Goal: Find specific page/section: Find specific page/section

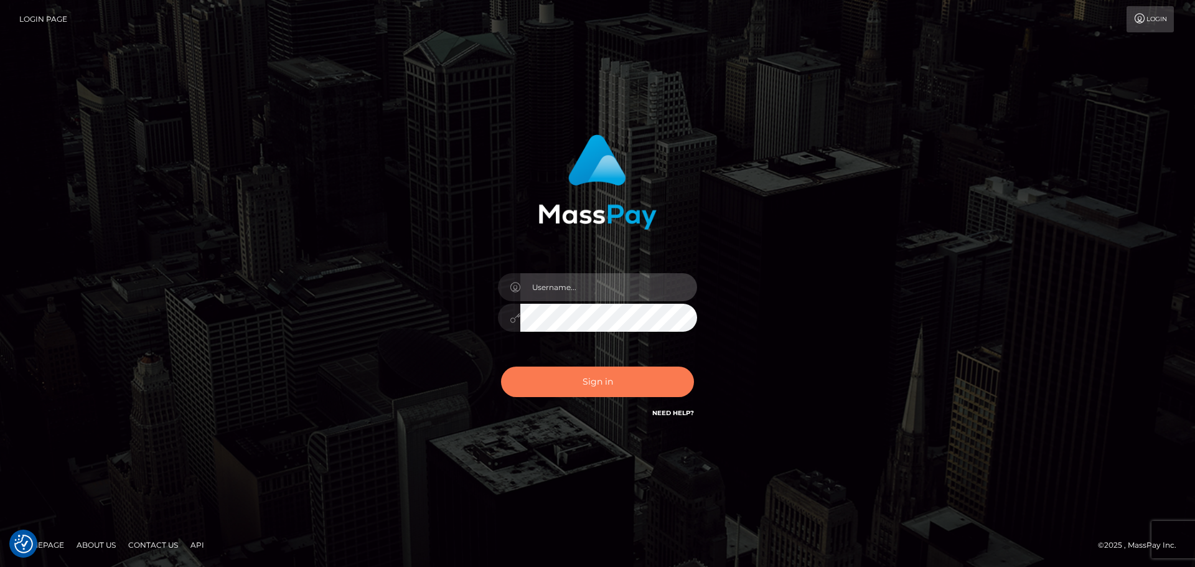
type input "Bedis"
click at [606, 376] on button "Sign in" at bounding box center [597, 382] width 193 height 30
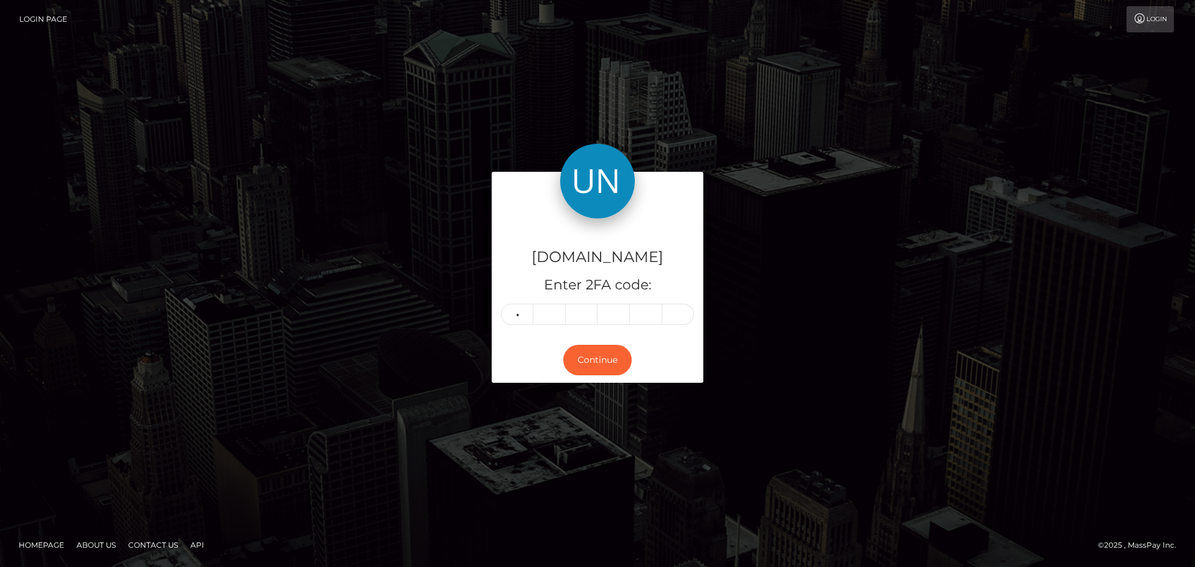
type input "5"
type input "3"
type input "6"
type input "3"
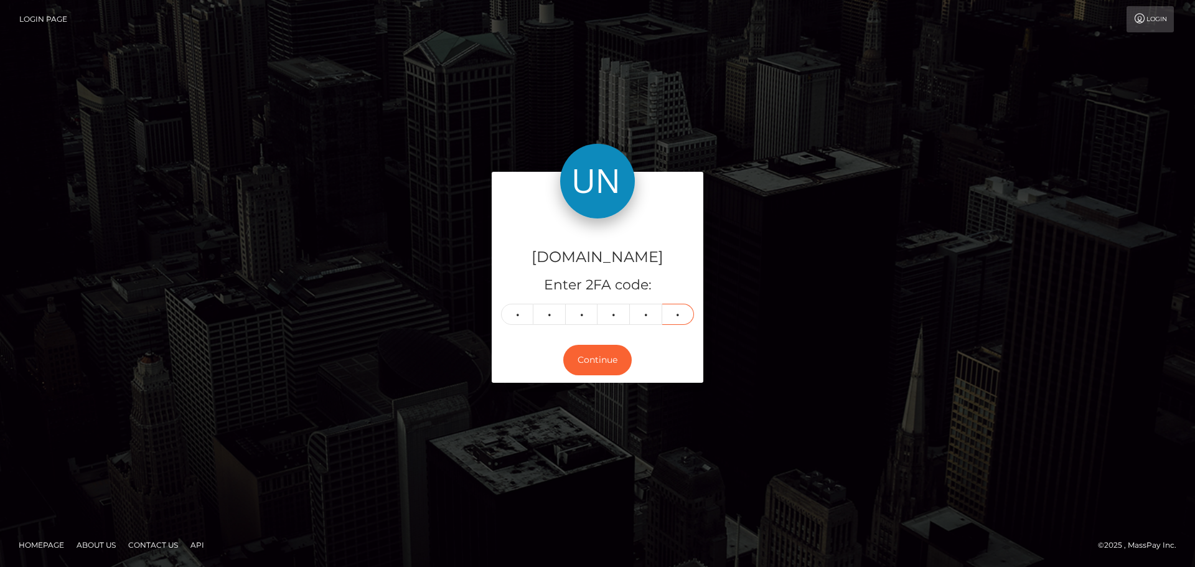
type input "8"
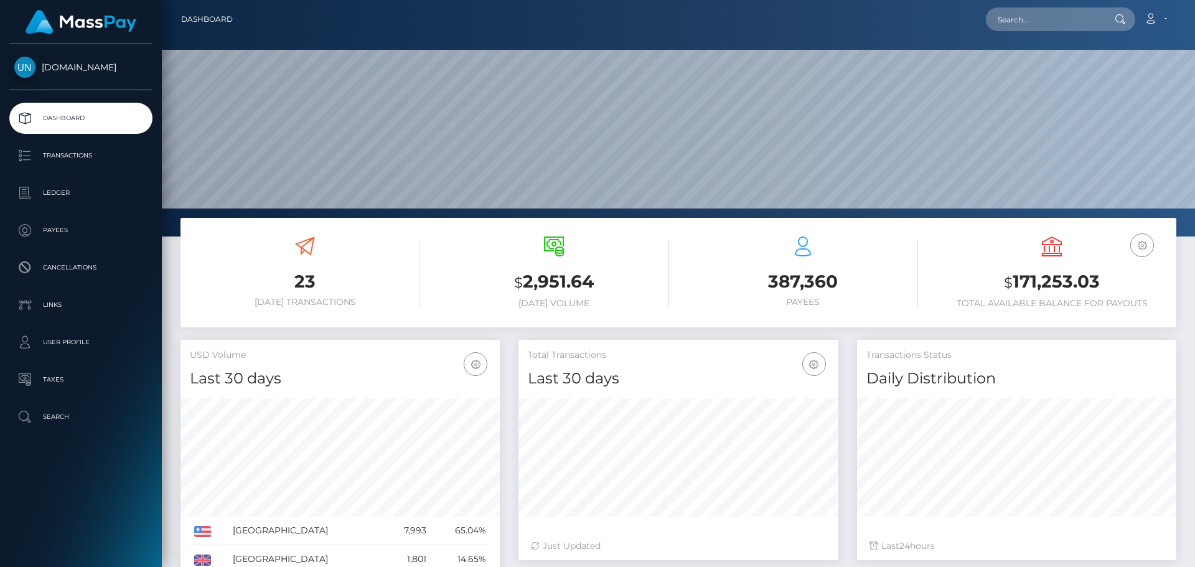
scroll to position [221, 320]
click at [1020, 17] on input "text" at bounding box center [1044, 19] width 117 height 24
paste input "83f3edfe-6308-4362-b760-b2d4f68fa144"
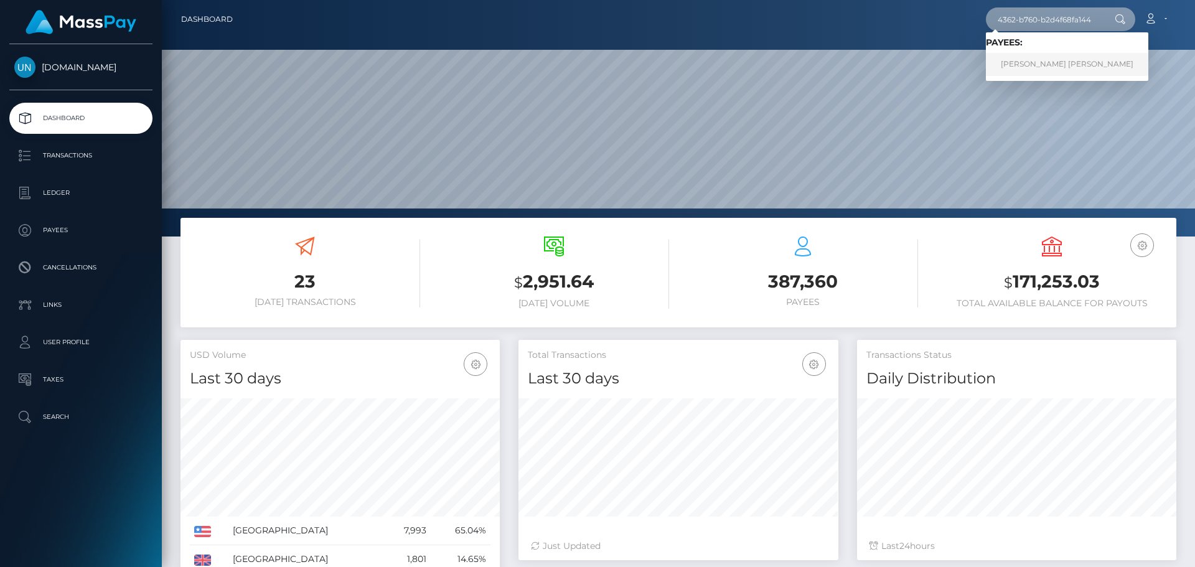
type input "83f3edfe-6308-4362-b760-b2d4f68fa144"
click at [1034, 63] on link "DULCE MARIA POLANCO" at bounding box center [1067, 64] width 162 height 23
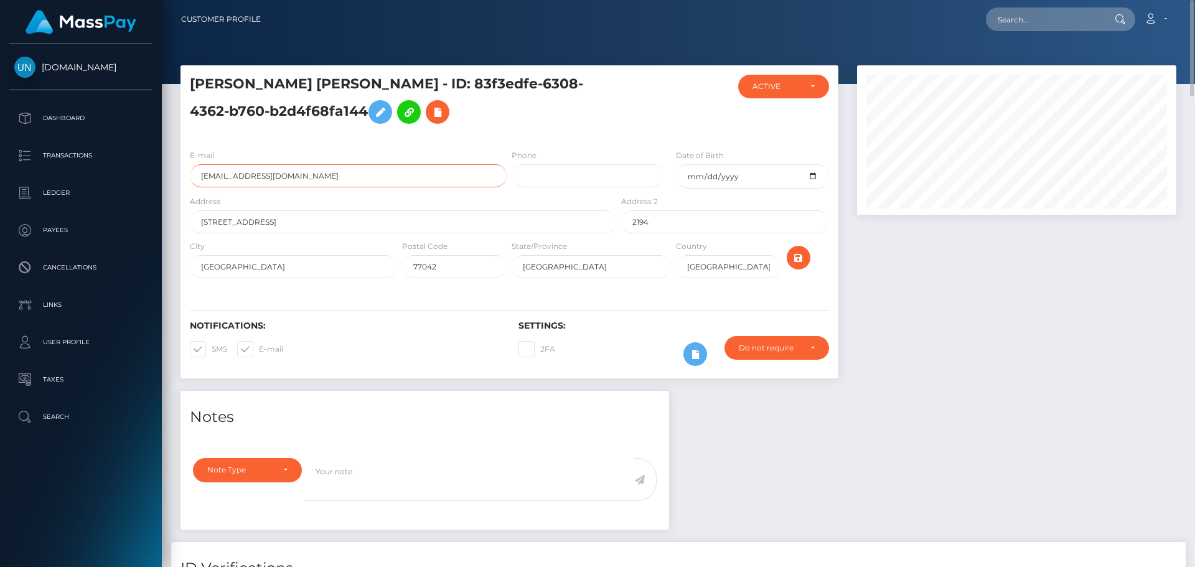
click at [358, 177] on input "z8qjkkrzcv@privaterelay.appleid.com" at bounding box center [348, 175] width 317 height 23
click at [358, 177] on input "[EMAIL_ADDRESS][DOMAIN_NAME]" at bounding box center [348, 175] width 317 height 23
click at [1013, 16] on input "text" at bounding box center [1044, 19] width 117 height 24
paste input "ba8cab1c-581e-473d-b1be-c0836edc4649"
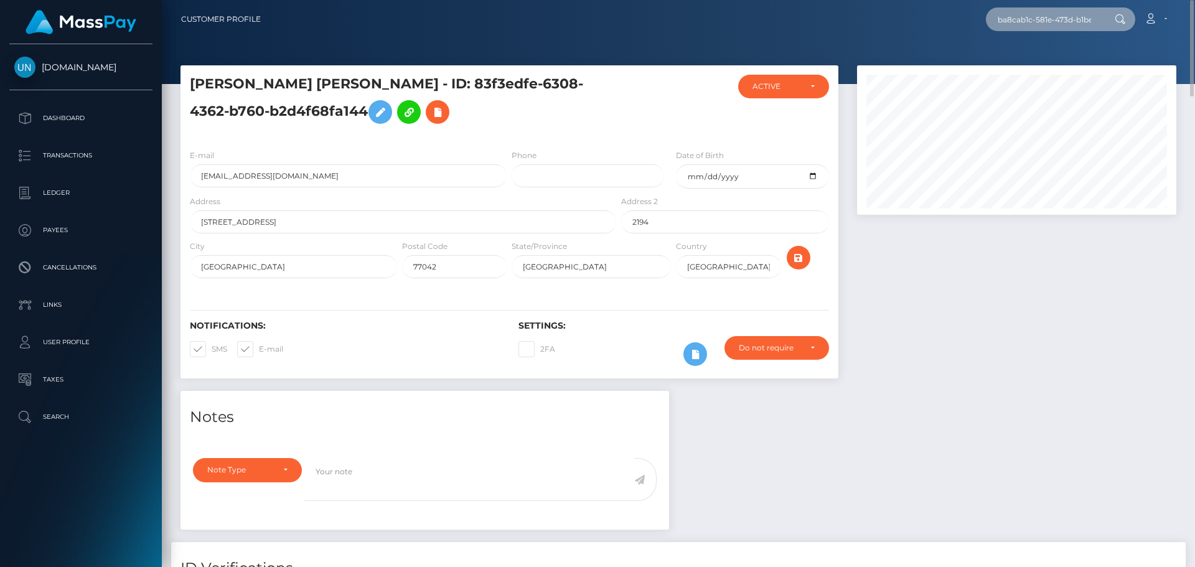
scroll to position [0, 61]
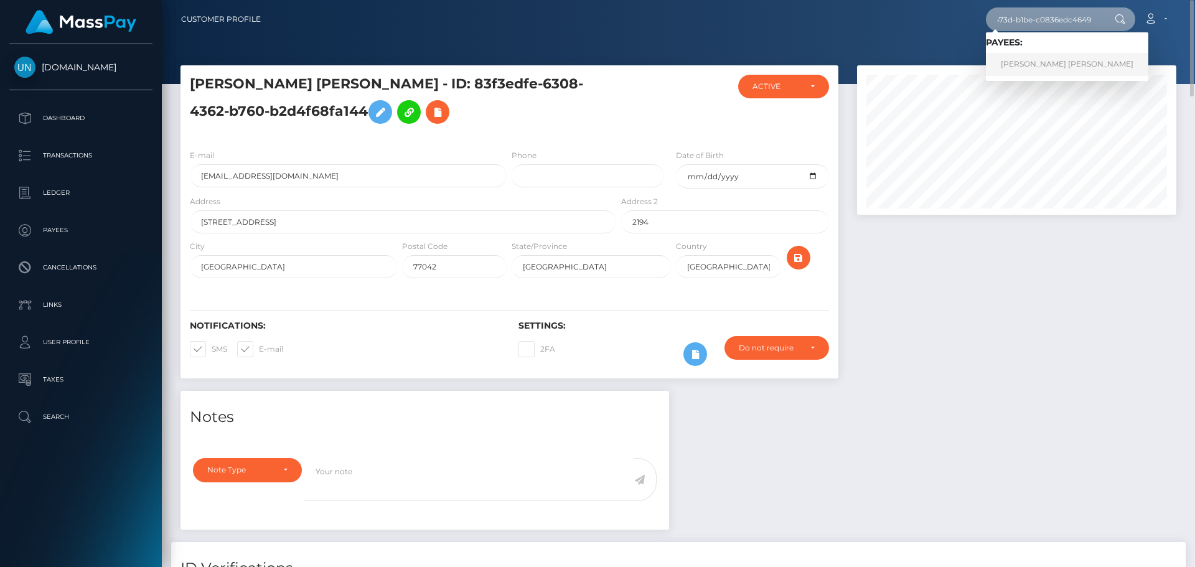
type input "ba8cab1c-581e-473d-b1be-c0836edc4649"
click at [1041, 68] on link "DARLAN LENING LEIVA ORTIZ" at bounding box center [1067, 64] width 162 height 23
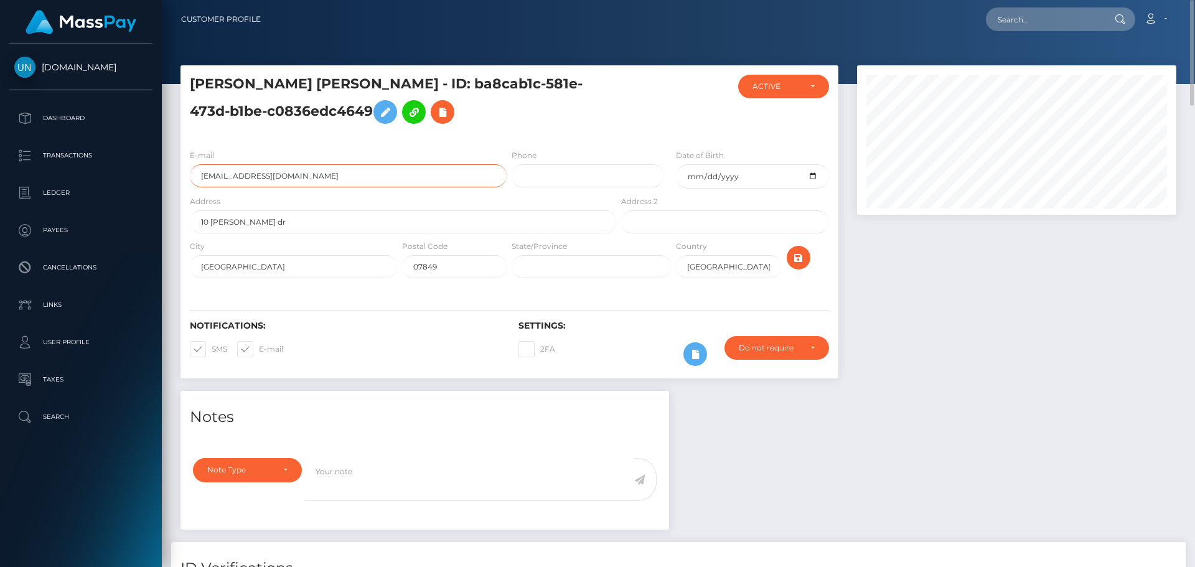
click at [337, 174] on input "darlanleiva@yahoo.com" at bounding box center [348, 175] width 317 height 23
click at [1005, 24] on input "text" at bounding box center [1044, 19] width 117 height 24
paste input "83f3edfe-6308-4362-b760-b2d4f68fa144"
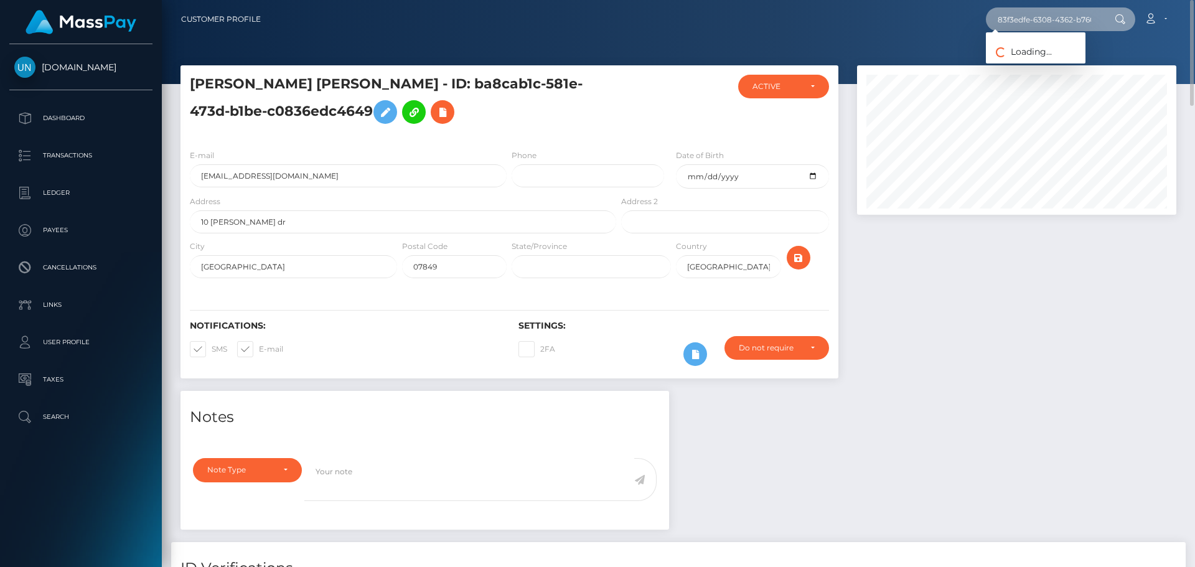
scroll to position [0, 57]
type input "83f3edfe-6308-4362-b760-b2d4f68fa144"
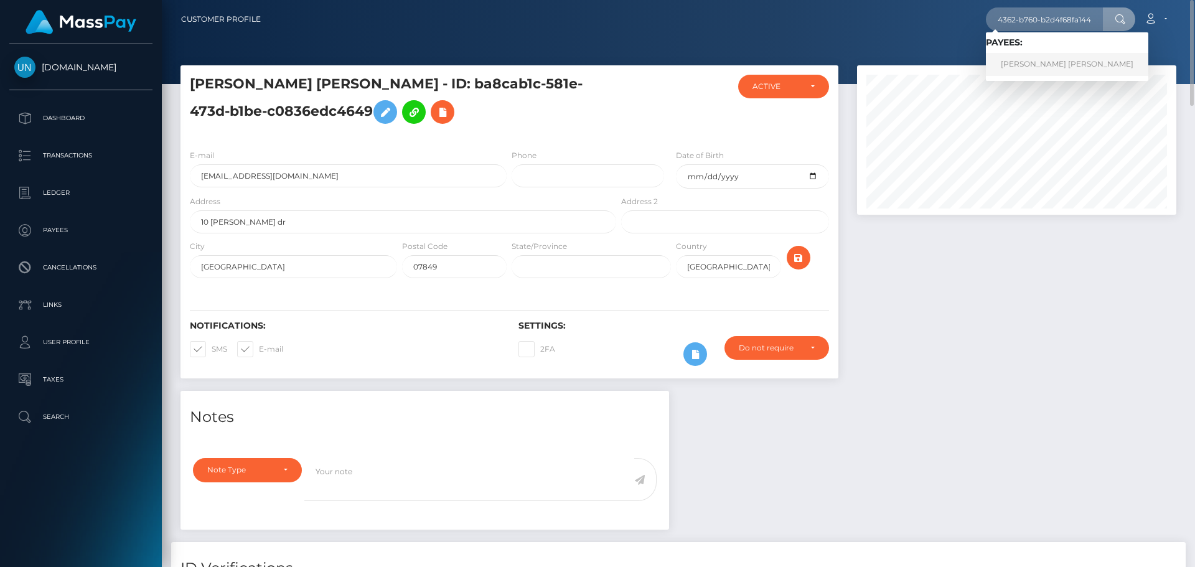
click at [1047, 73] on link "DULCE MARIA POLANCO" at bounding box center [1067, 64] width 162 height 23
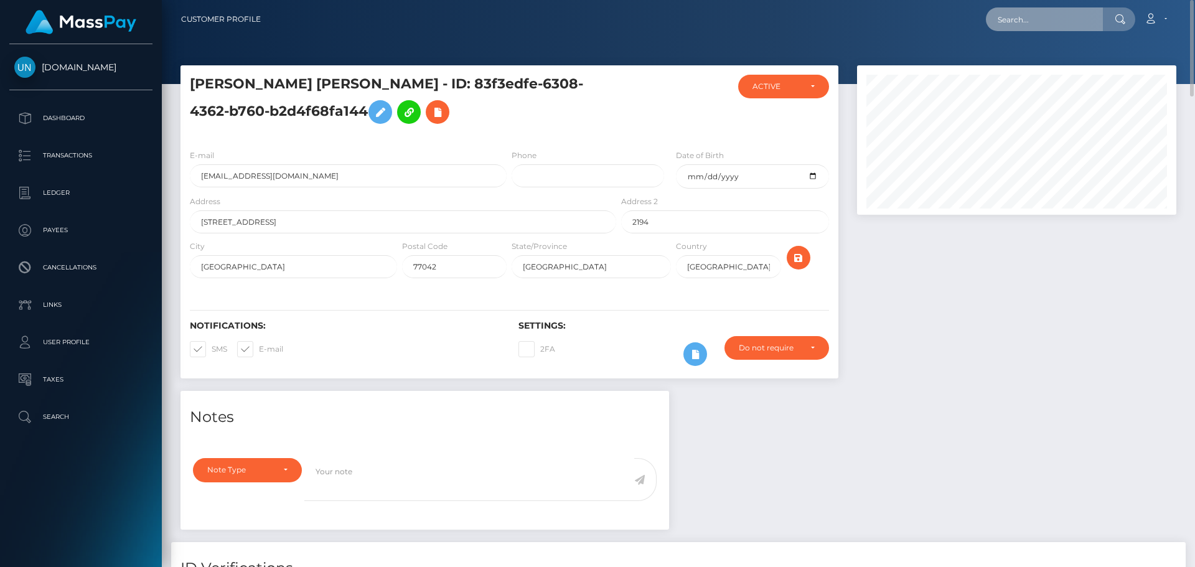
click at [1009, 17] on input "text" at bounding box center [1044, 19] width 117 height 24
paste input "e09c9ee1-8586-40f0-a8c9-679839be658e"
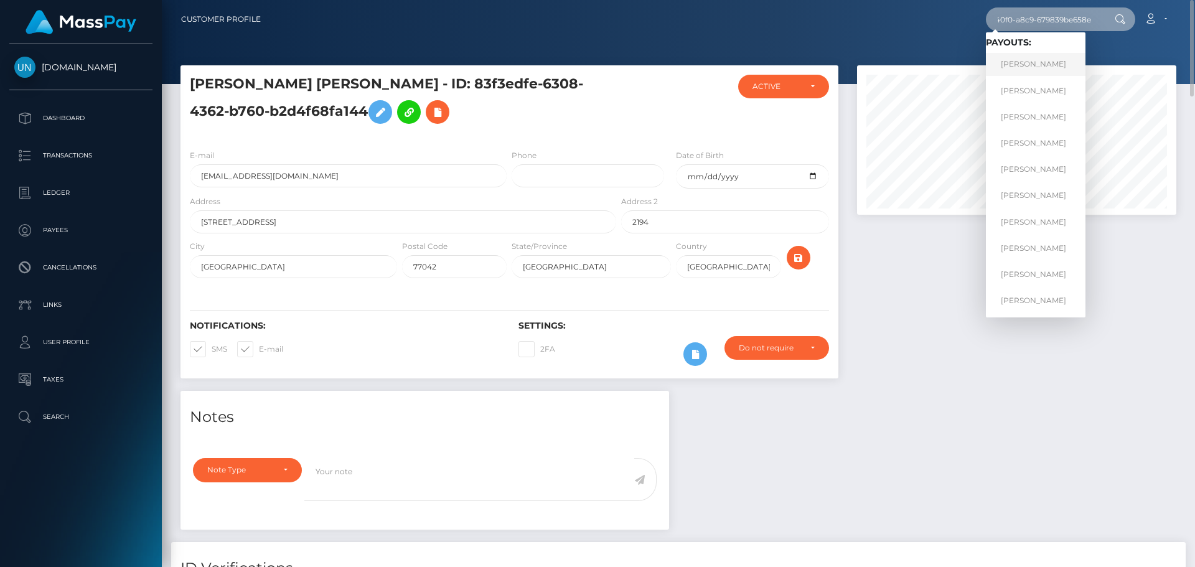
type input "e09c9ee1-8586-40f0-a8c9-679839be658e"
click at [1036, 60] on link "LEONORA KAMISHI" at bounding box center [1036, 64] width 100 height 23
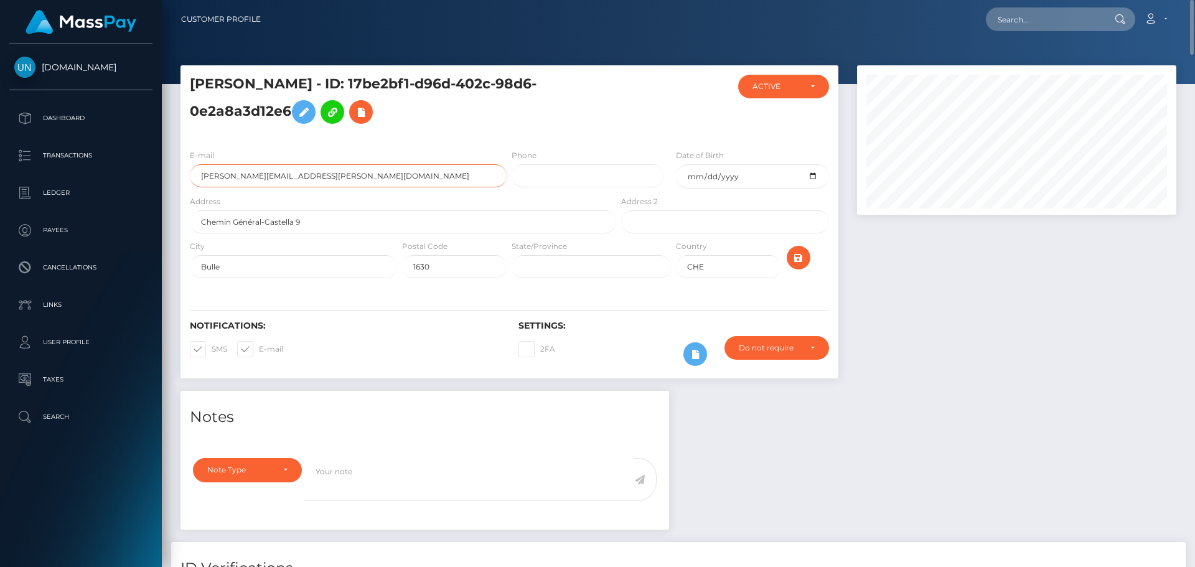
click at [344, 172] on input "Leonora.kam@hotmail.com" at bounding box center [348, 175] width 317 height 23
click at [379, 222] on input "Chemin Général-Castella 9" at bounding box center [403, 221] width 426 height 23
click at [1032, 17] on input "text" at bounding box center [1044, 19] width 117 height 24
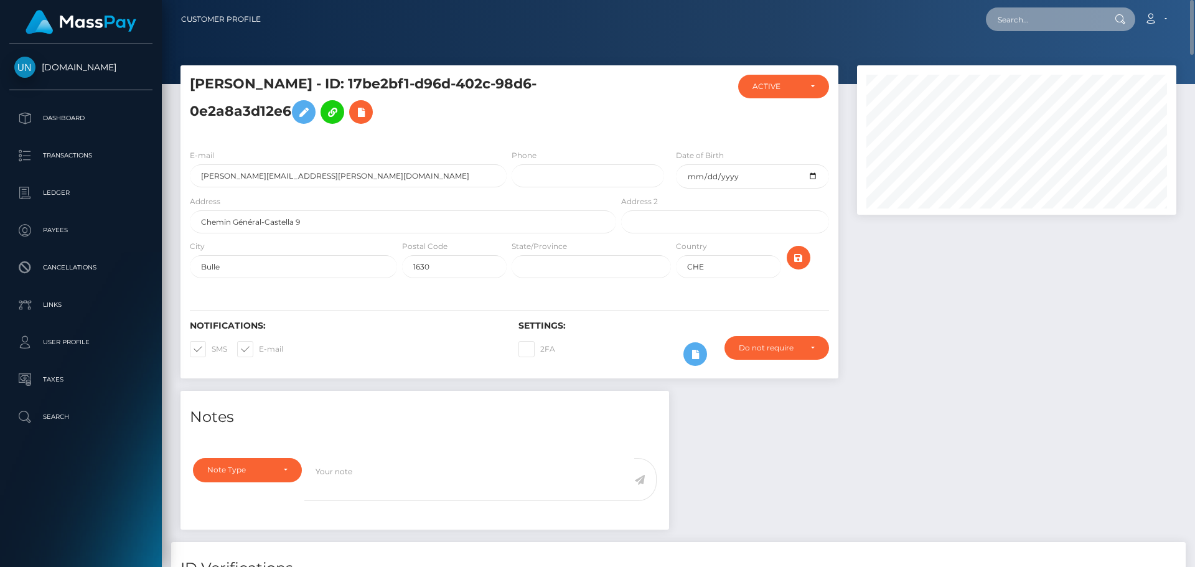
paste input "34789e97-9c45-49db-bee4-ddfd36fa227f"
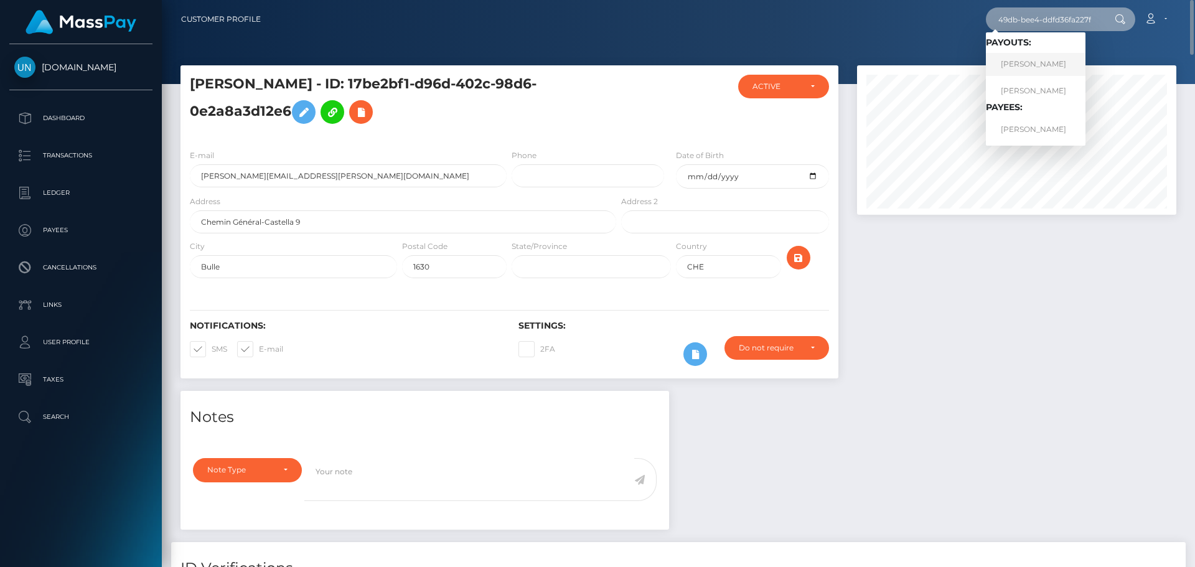
type input "34789e97-9c45-49db-bee4-ddfd36fa227f"
click at [1042, 67] on link "NARIAH ELIZABETH SHANTAY FOSTER" at bounding box center [1036, 64] width 100 height 23
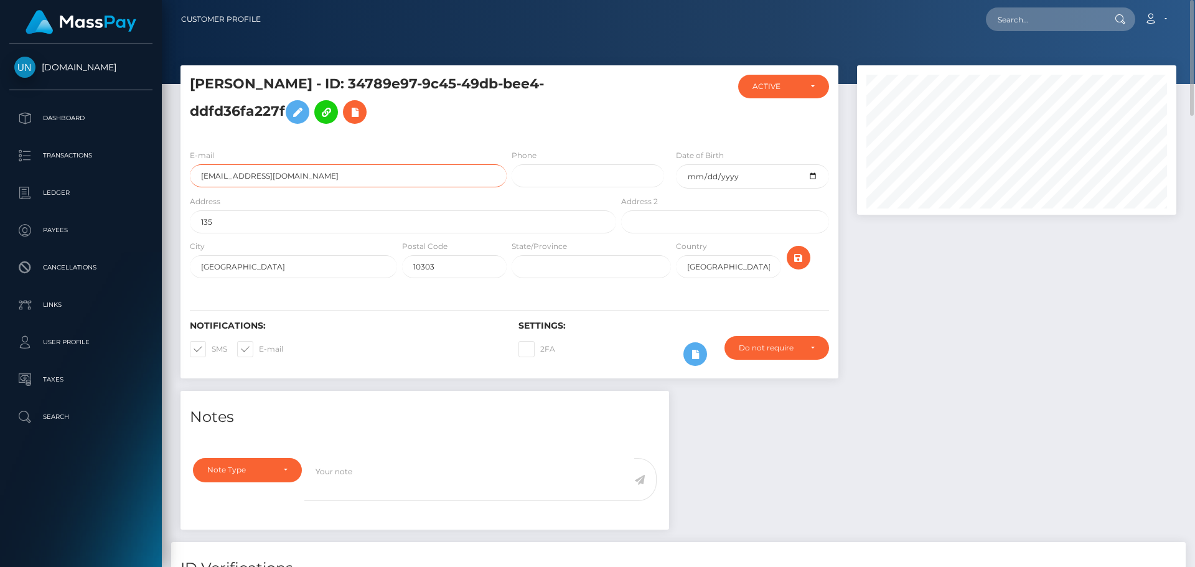
click at [339, 173] on input "[EMAIL_ADDRESS][DOMAIN_NAME]" at bounding box center [348, 175] width 317 height 23
click at [1023, 16] on input "text" at bounding box center [1044, 19] width 117 height 24
paste input "42e47fd8-edf9-4b25-836e-76e35e094381"
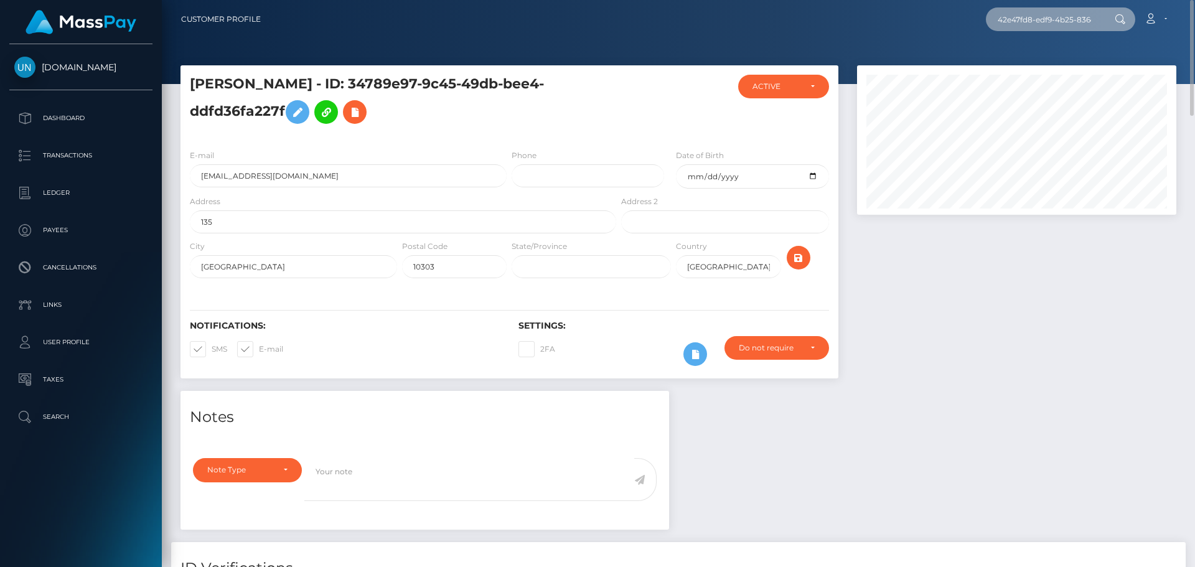
scroll to position [0, 60]
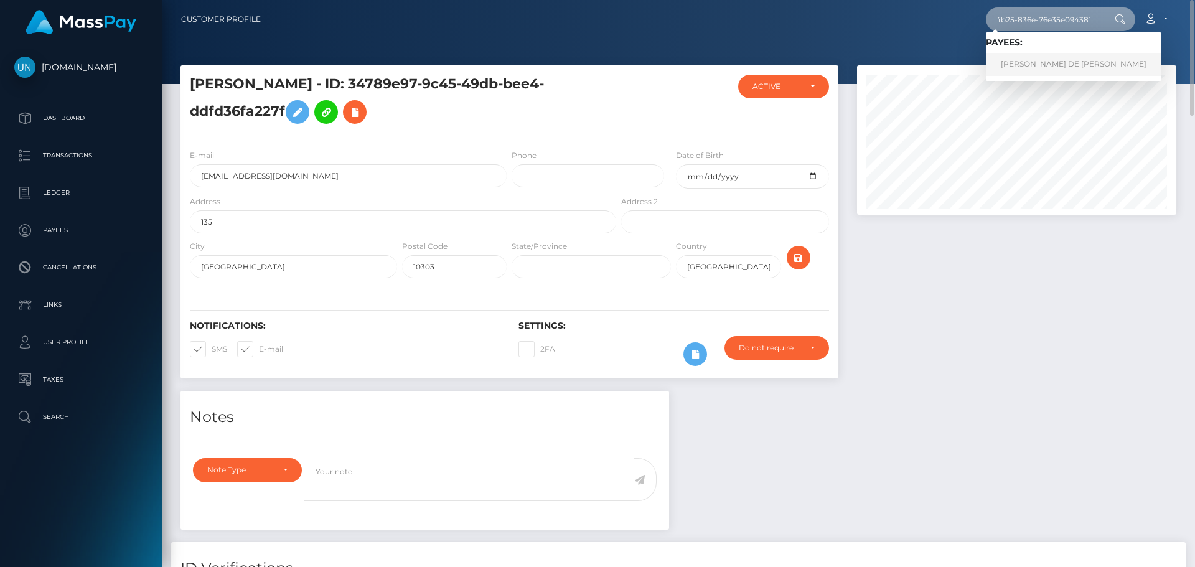
type input "42e47fd8-edf9-4b25-836e-76e35e094381"
click at [1077, 67] on link "[PERSON_NAME] DE [PERSON_NAME]" at bounding box center [1074, 64] width 176 height 23
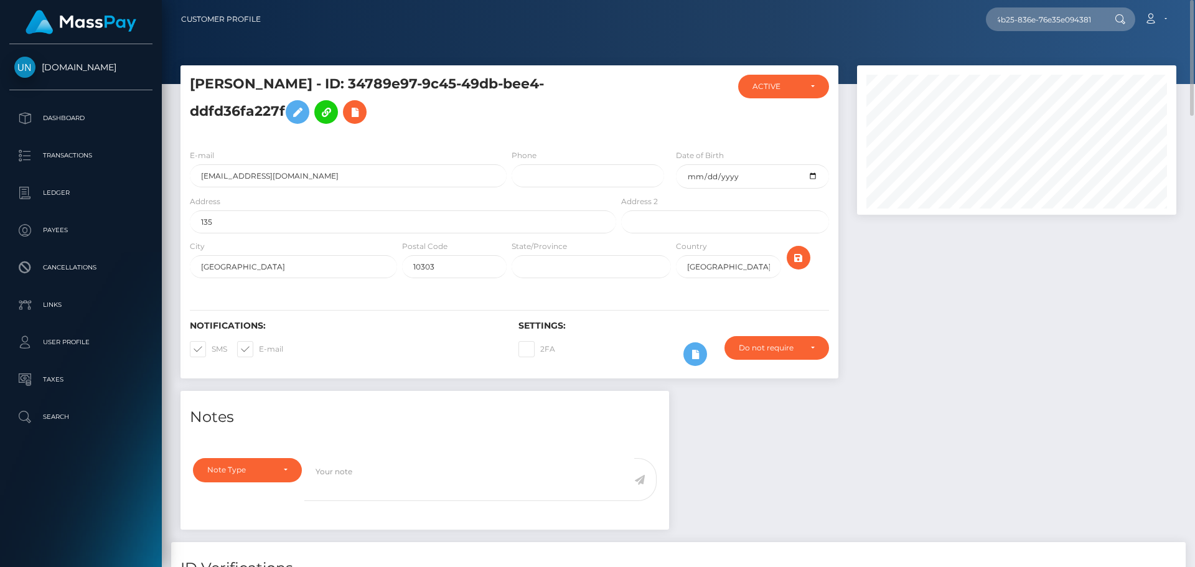
scroll to position [0, 0]
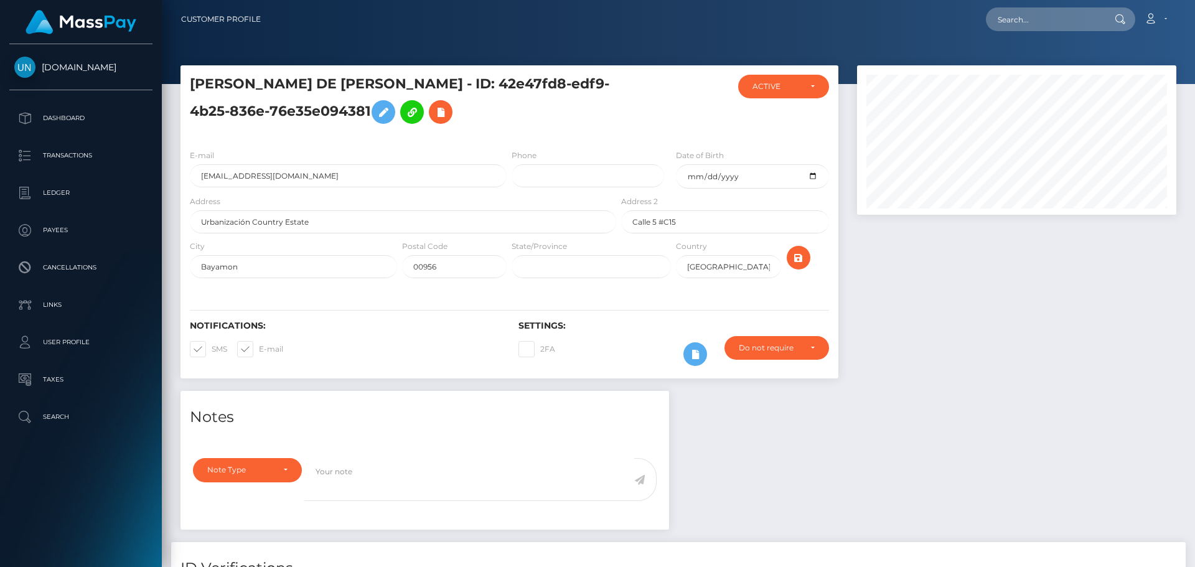
scroll to position [149, 320]
click at [342, 181] on input "kimbemarie357@gmail.com" at bounding box center [348, 175] width 317 height 23
click at [363, 223] on input "Urbanización Country Estate" at bounding box center [403, 221] width 426 height 23
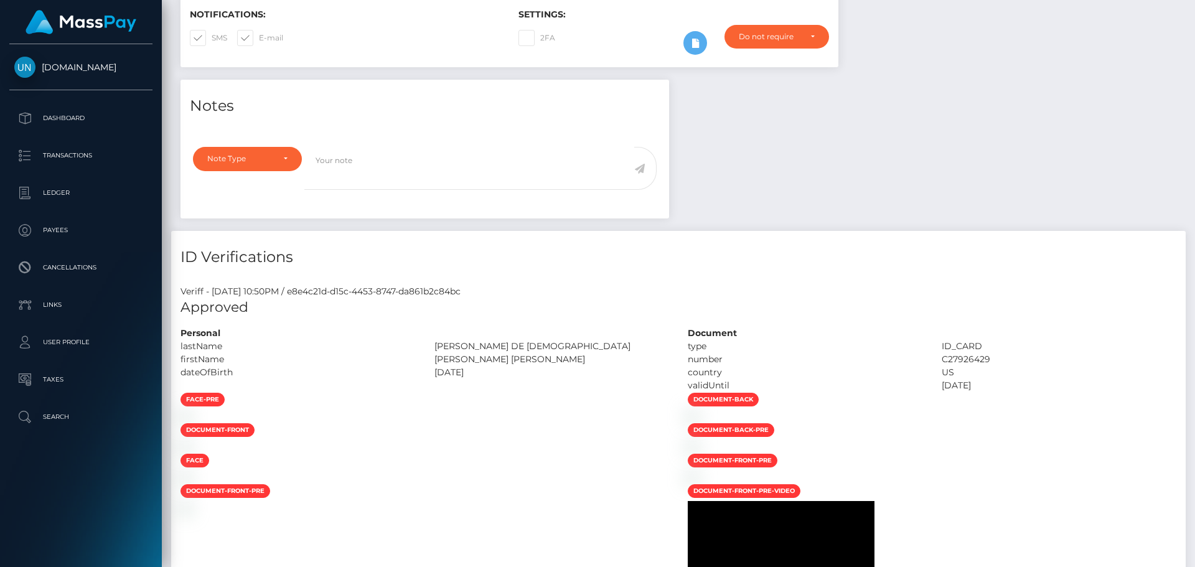
scroll to position [0, 0]
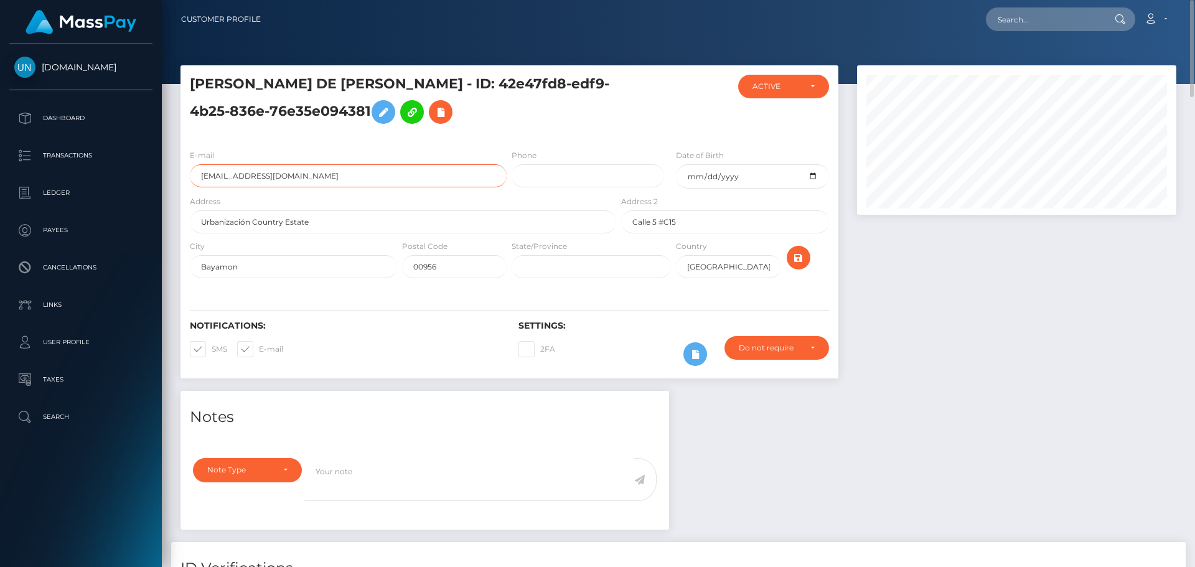
click at [340, 176] on input "kimbemarie357@gmail.com" at bounding box center [348, 175] width 317 height 23
click at [419, 141] on div "E-mail kimbemarie357@gmail.com Phone Date of Birth 1993-01-07 City" at bounding box center [509, 214] width 658 height 151
click at [1036, 22] on input "text" at bounding box center [1044, 19] width 117 height 24
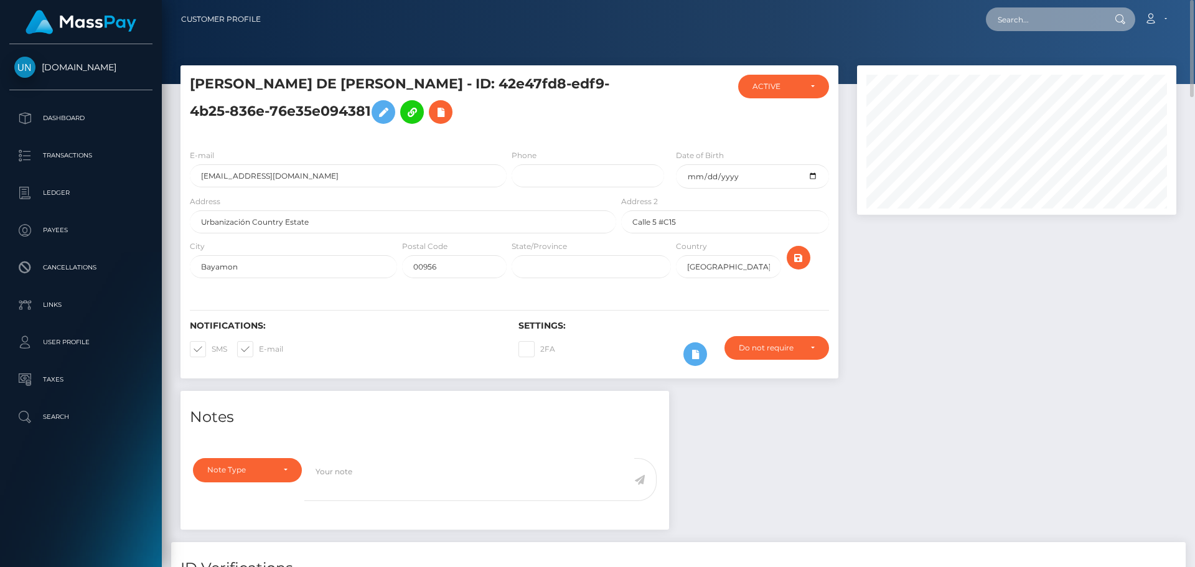
paste input "de2aac9c-cf32-4641-ac6e-a86966b99d49"
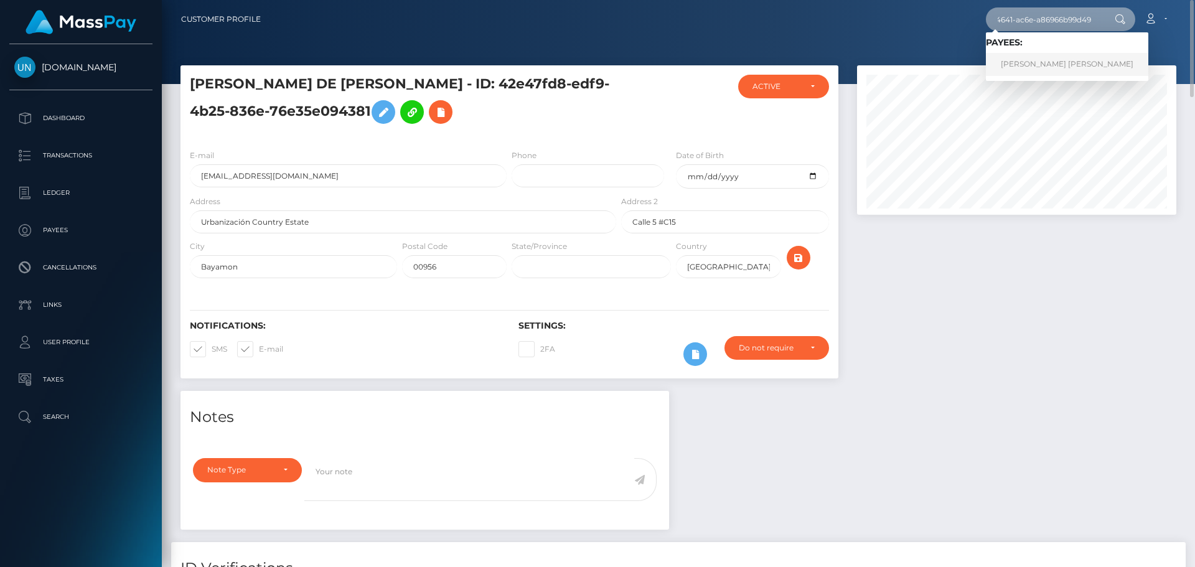
type input "de2aac9c-cf32-4641-ac6e-a86966b99d49"
click at [1051, 70] on link "PAOLA KATHIRIA PONCE VARGAS" at bounding box center [1067, 64] width 162 height 23
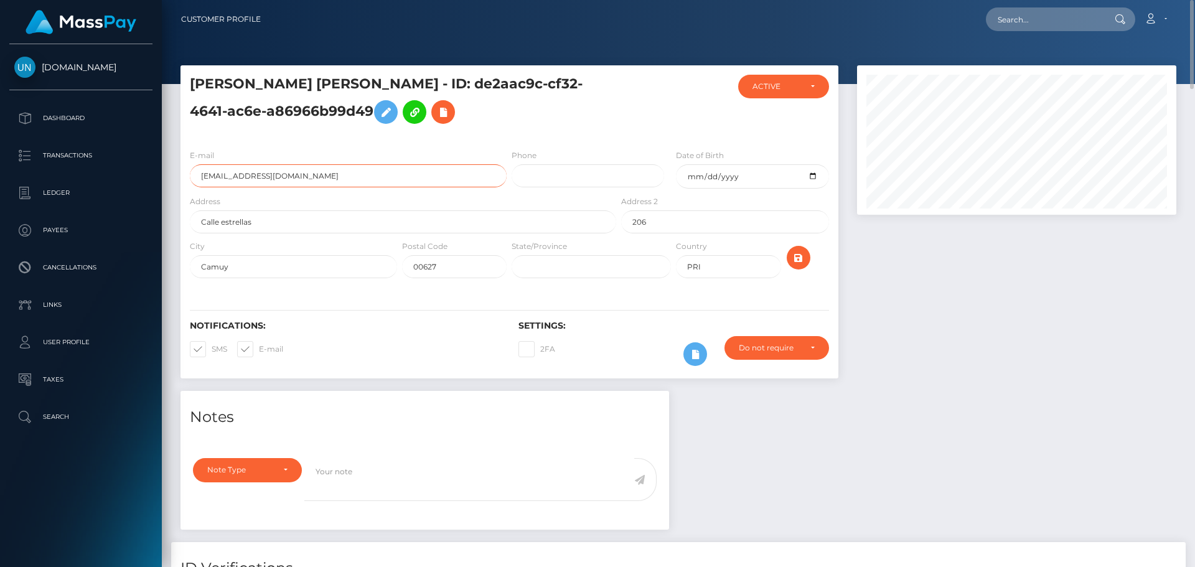
click at [327, 179] on input "paoponce0905@gmail.com" at bounding box center [348, 175] width 317 height 23
click at [1034, 24] on input "text" at bounding box center [1044, 19] width 117 height 24
paste input "f9c72281-6ccc-4f6d-aad8-49603c04dd7f"
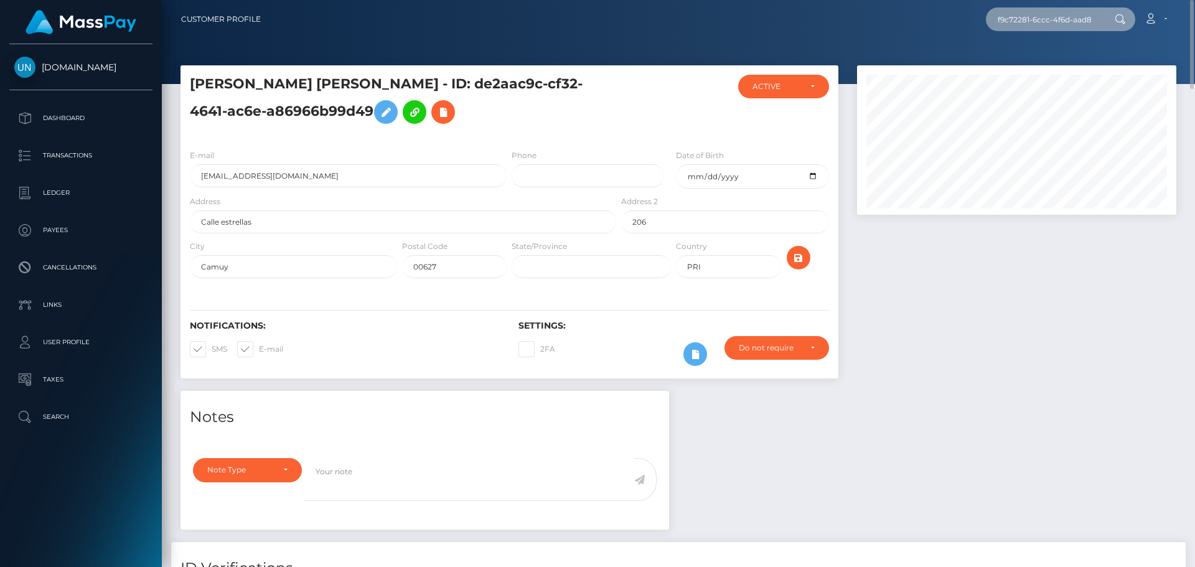
scroll to position [0, 59]
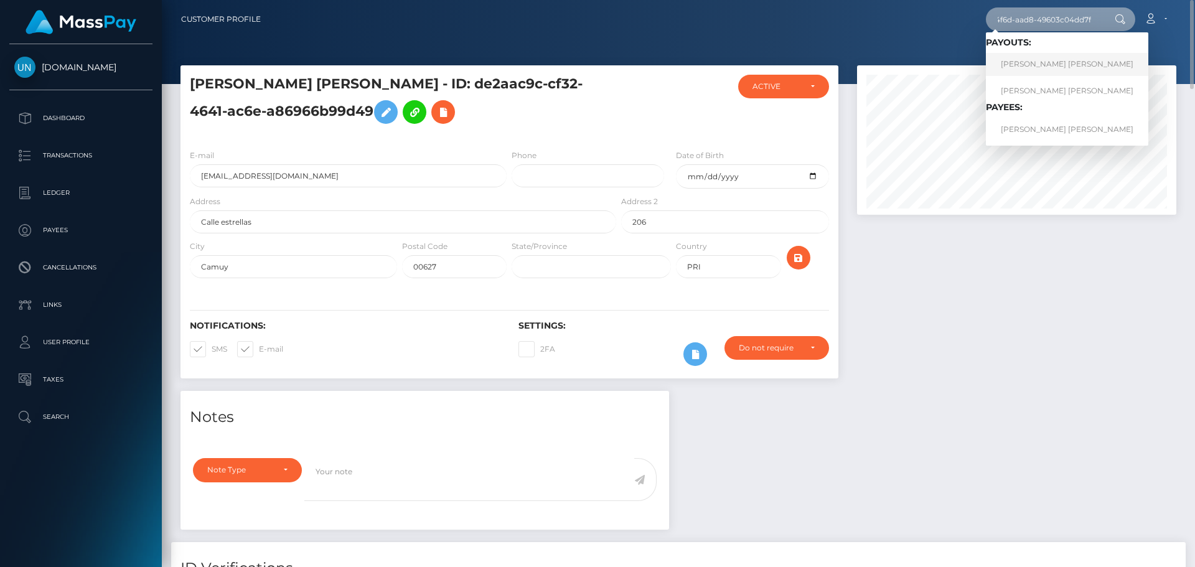
type input "f9c72281-6ccc-4f6d-aad8-49603c04dd7f"
click at [1051, 62] on link "KATIA LISSETTE GARCIA MUNGUIA" at bounding box center [1067, 64] width 162 height 23
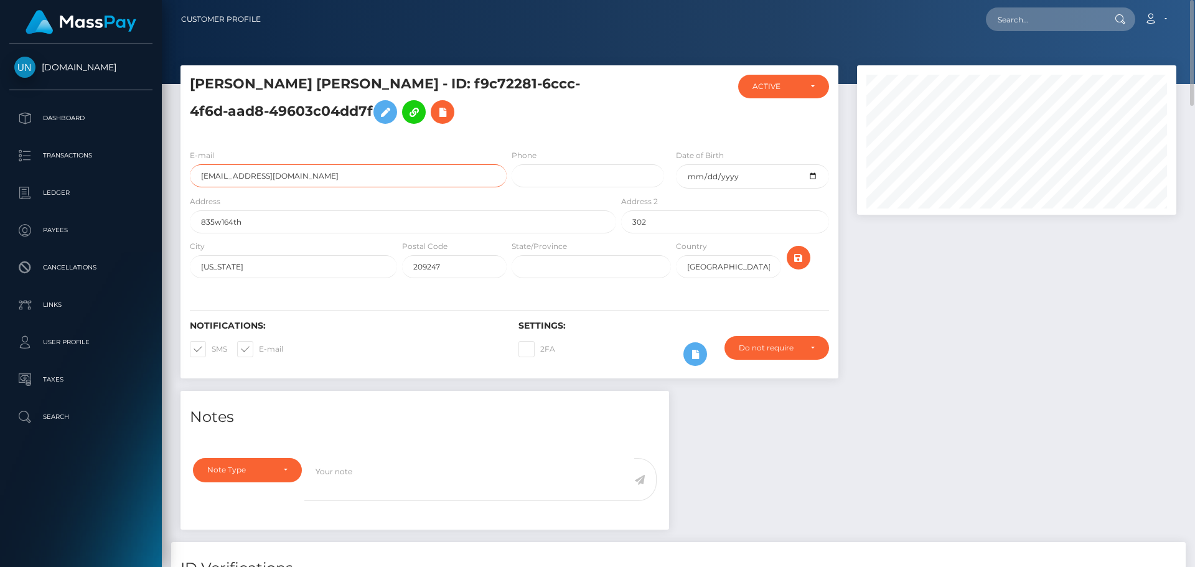
click at [341, 177] on input "[EMAIL_ADDRESS][DOMAIN_NAME]" at bounding box center [348, 175] width 317 height 23
click at [1050, 21] on input "text" at bounding box center [1044, 19] width 117 height 24
paste input "467be6ab-252d-4a0e-959c-4f93da3f365a"
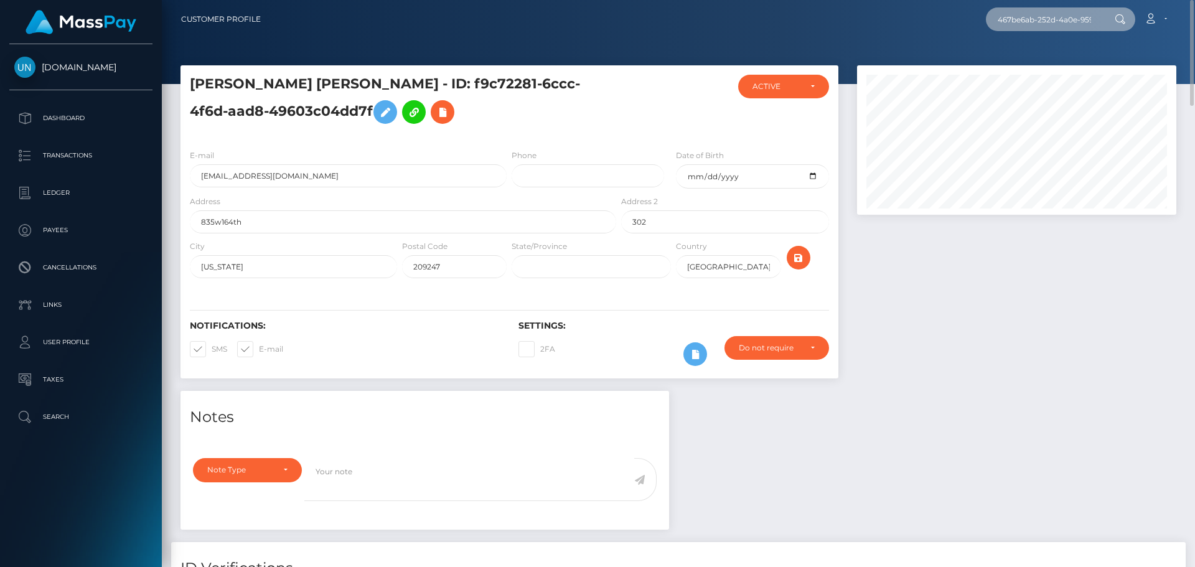
scroll to position [0, 62]
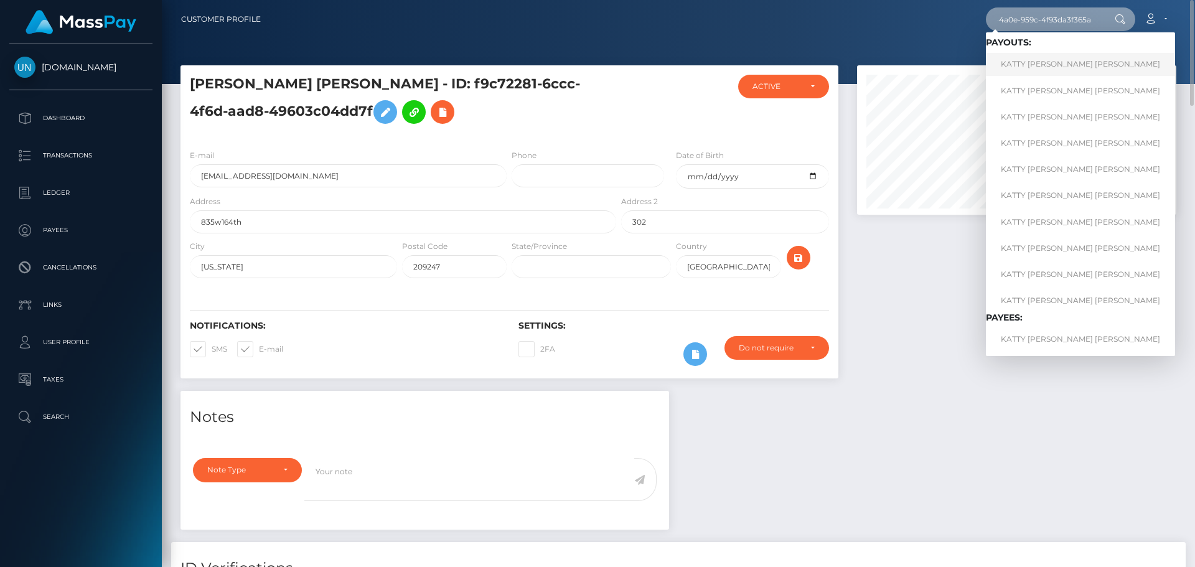
type input "467be6ab-252d-4a0e-959c-4f93da3f365a"
click at [1062, 63] on link "KATTY [PERSON_NAME] [PERSON_NAME]" at bounding box center [1080, 64] width 189 height 23
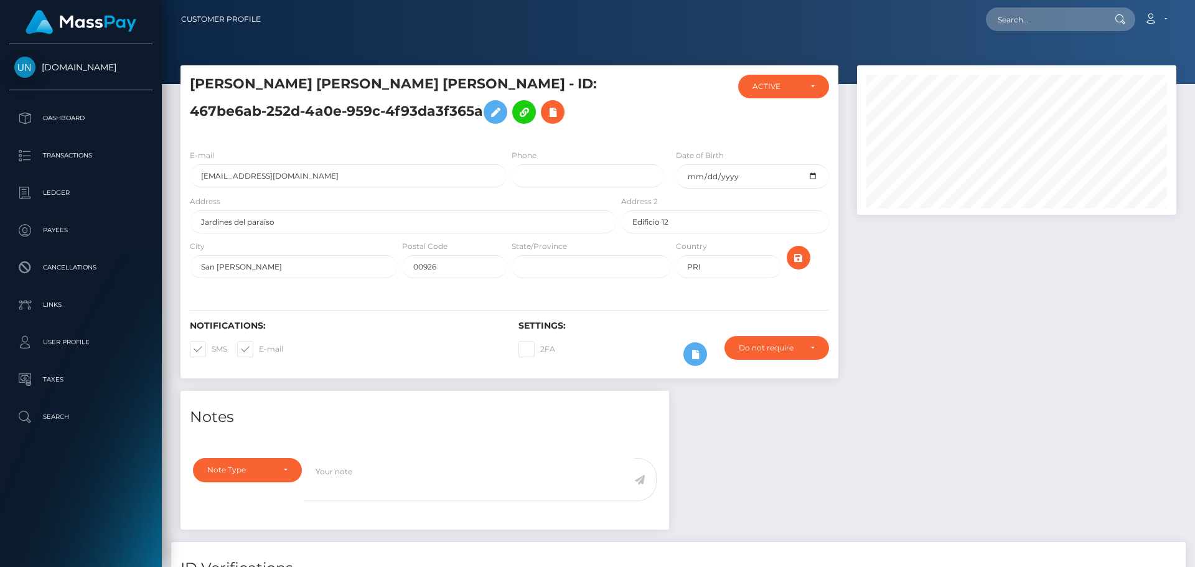
scroll to position [149, 320]
click at [324, 180] on input "[EMAIL_ADDRESS][DOMAIN_NAME]" at bounding box center [348, 175] width 317 height 23
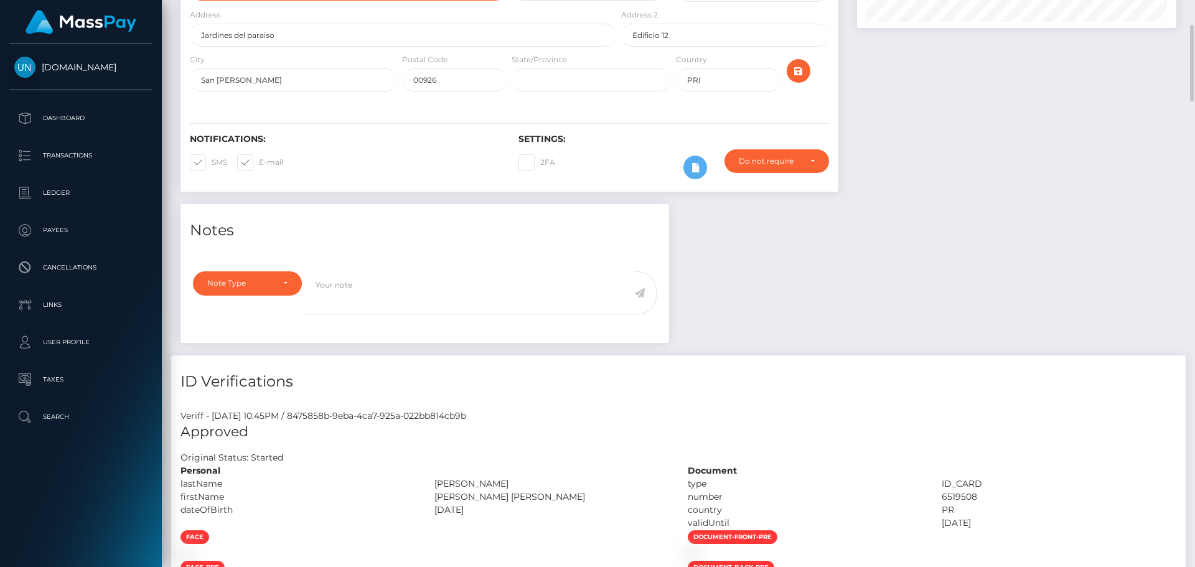
scroll to position [0, 0]
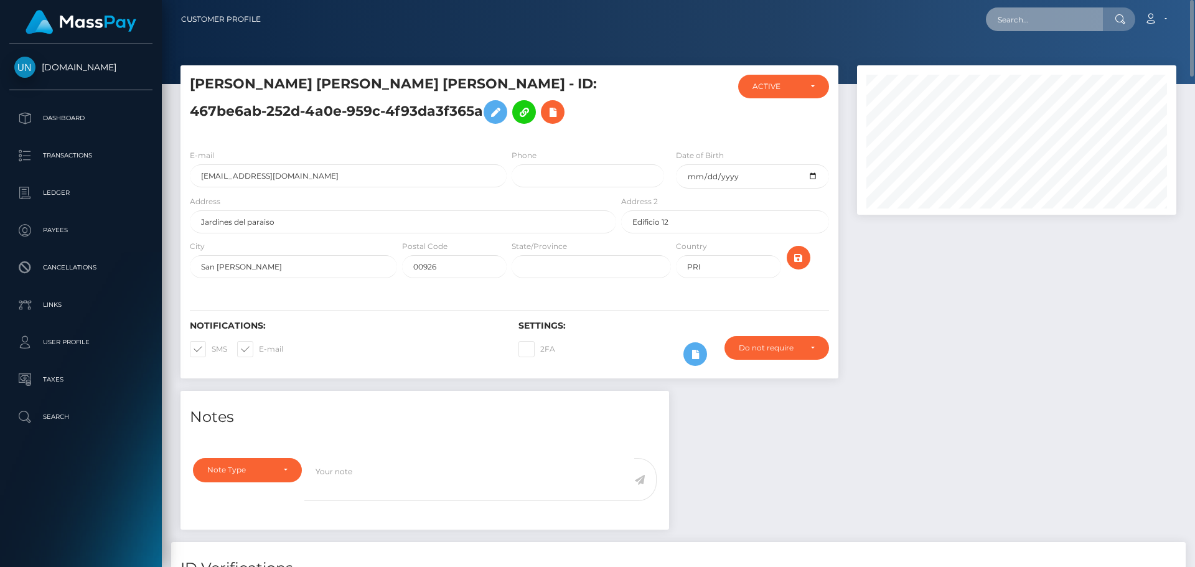
click at [1029, 24] on input "text" at bounding box center [1044, 19] width 117 height 24
paste input "467be6ab-252d-4a0e-959c-4f93da3f365a"
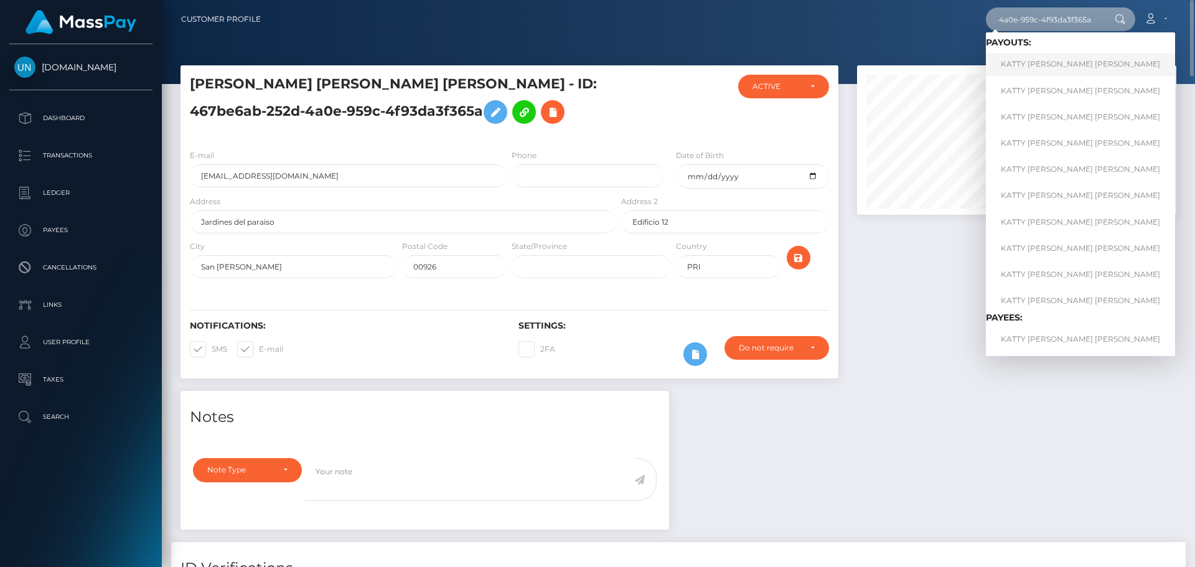
type input "467be6ab-252d-4a0e-959c-4f93da3f365a"
click at [1044, 64] on link "KATTY MARY FELIZ PINERO" at bounding box center [1080, 64] width 189 height 23
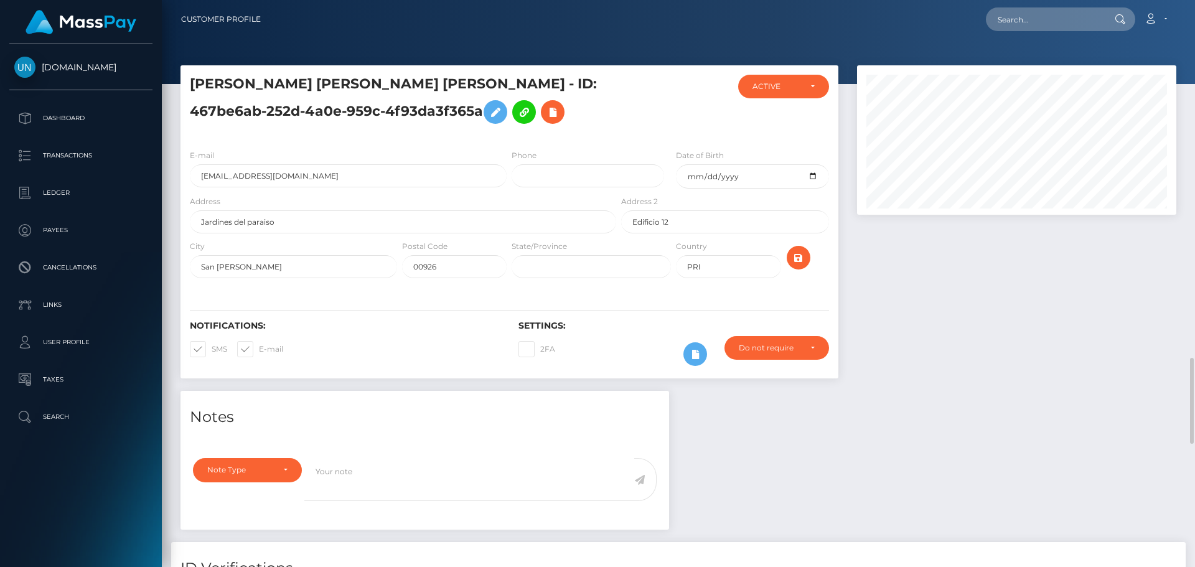
scroll to position [560, 0]
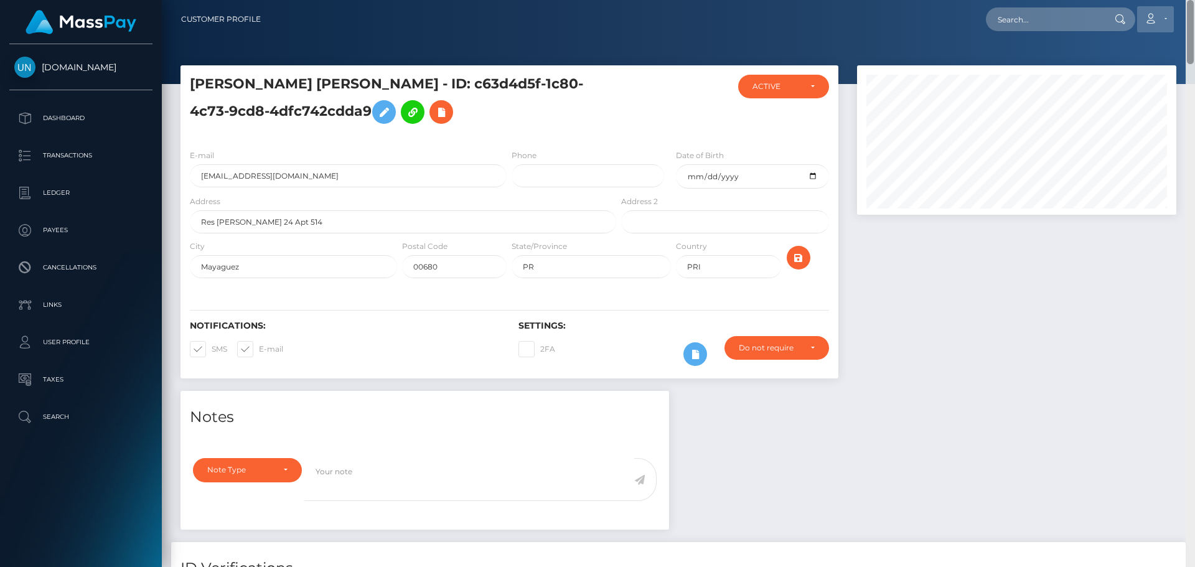
drag, startPoint x: 1193, startPoint y: 301, endPoint x: 1173, endPoint y: 16, distance: 285.7
click at [1173, 16] on div "Customer Profile Loading... Loading..." at bounding box center [678, 283] width 1033 height 567
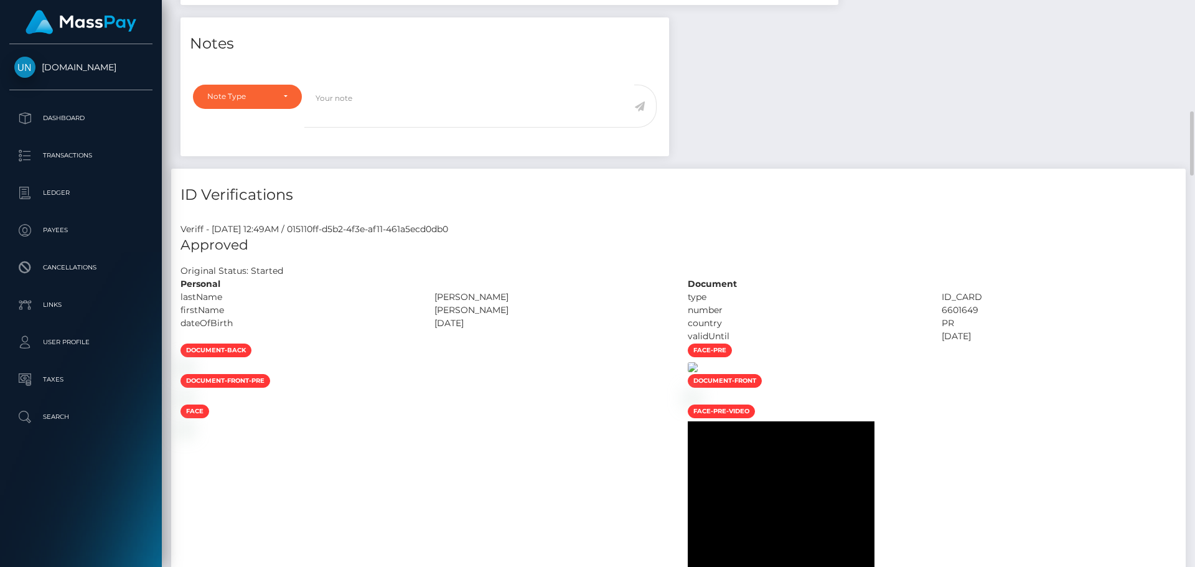
scroll to position [436, 0]
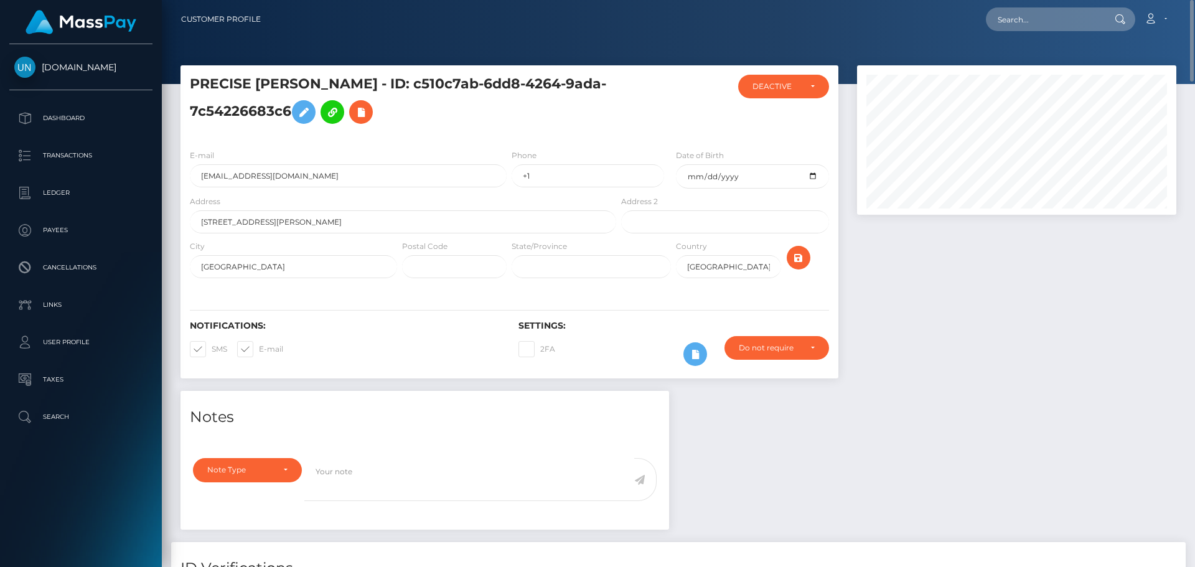
drag, startPoint x: 414, startPoint y: 79, endPoint x: 328, endPoint y: 111, distance: 91.8
click at [328, 111] on h5 "PRECISE MARKELL OLIVAREZ - ID: c510c7ab-6dd8-4264-9ada-7c54226683c6" at bounding box center [399, 102] width 419 height 55
copy h5 "ID: c510c7ab-6dd8-4264-9ada-7c54226683c6"
click at [361, 180] on input "stankybooty169@gmail.com" at bounding box center [348, 175] width 317 height 23
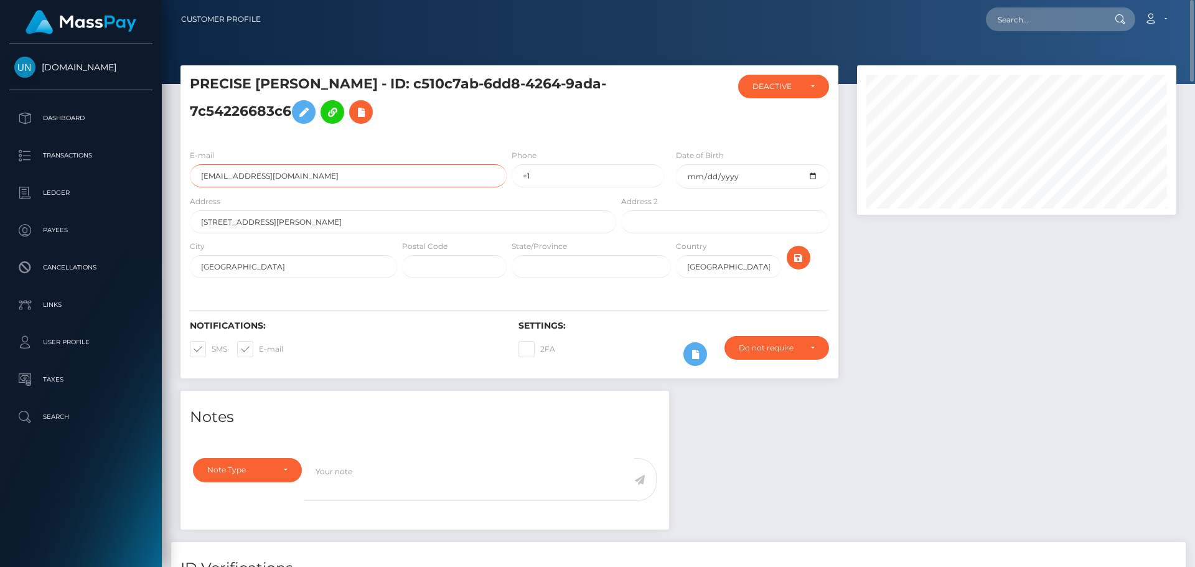
click at [361, 180] on input "stankybooty169@gmail.com" at bounding box center [348, 175] width 317 height 23
